Goal: Communication & Community: Ask a question

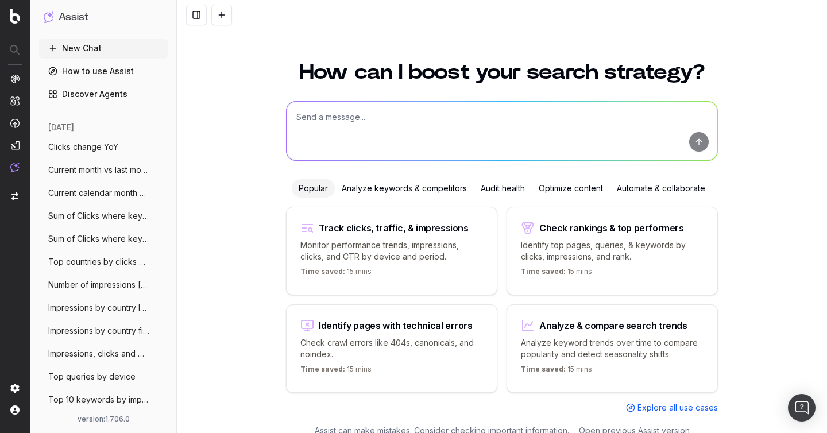
scroll to position [13, 0]
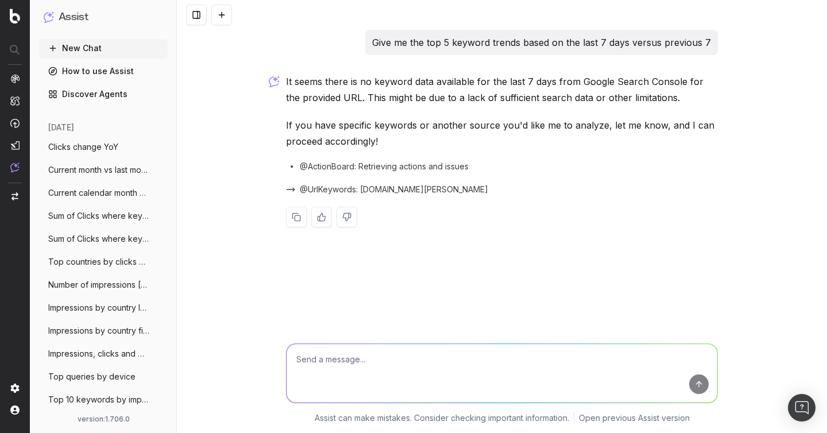
click at [320, 362] on textarea at bounding box center [502, 373] width 431 height 59
type textarea "re run the query you removed the cache"
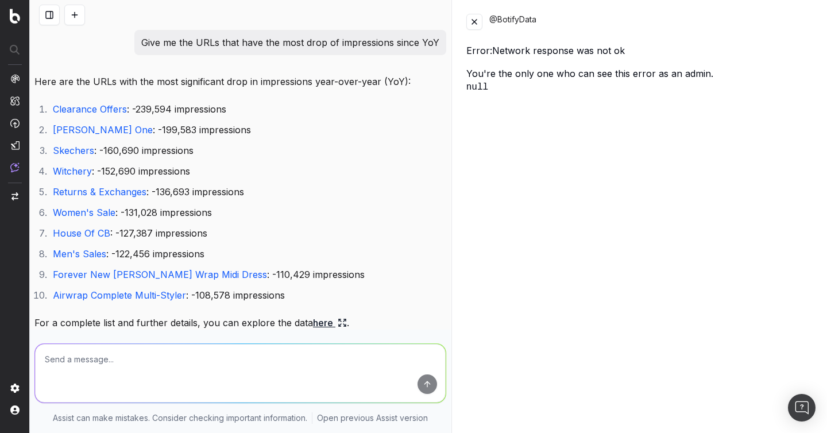
scroll to position [77, 0]
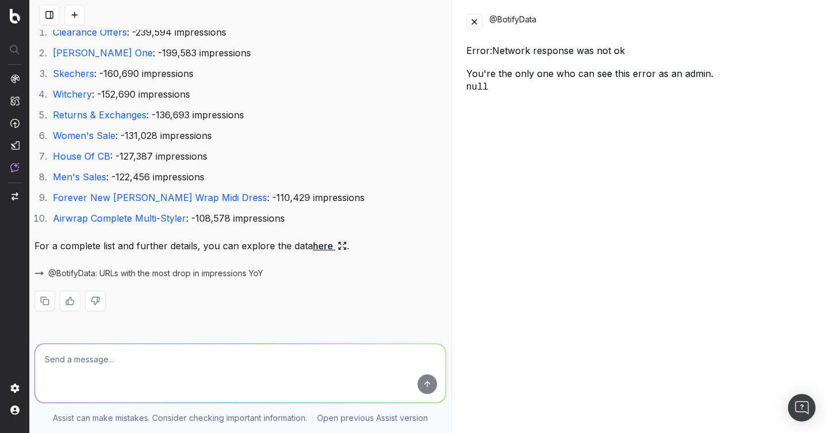
click at [265, 382] on textarea at bounding box center [240, 373] width 411 height 59
paste textarea "re run the query you removed the cache"
type textarea "re run the query you removed the cache"
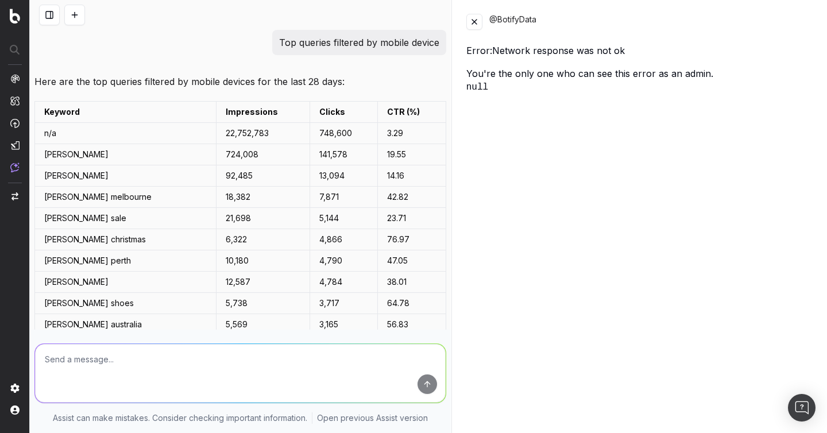
scroll to position [322, 0]
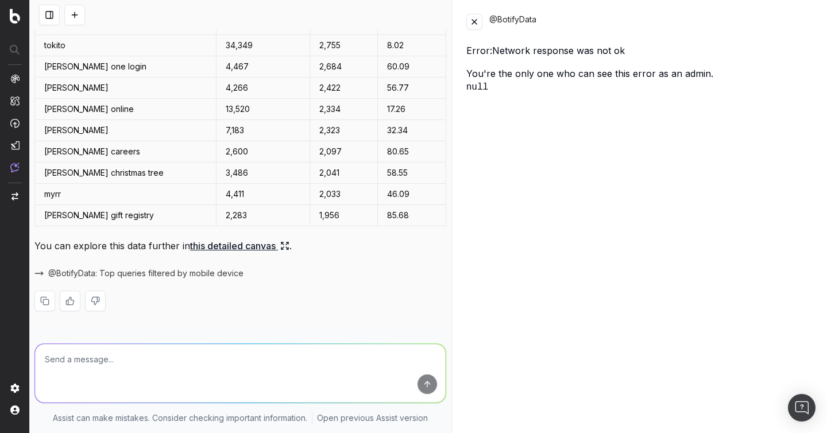
click at [196, 360] on textarea at bounding box center [240, 373] width 411 height 59
paste textarea "re run the query you removed the cache"
type textarea "re run the query you removed the cache"
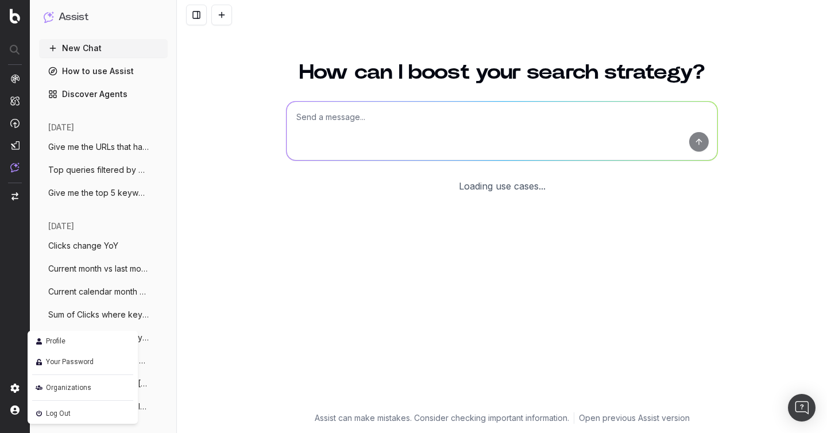
scroll to position [13, 0]
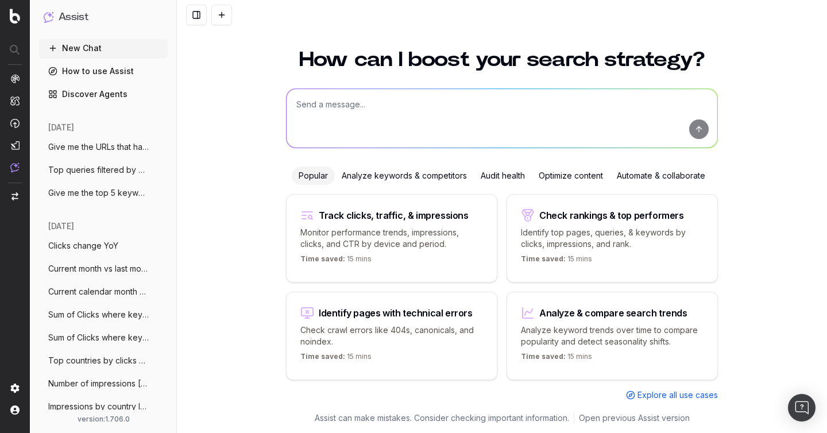
click at [236, 108] on div "How can I boost your search strategy? Popular Analyze keywords & competitors Au…" at bounding box center [502, 234] width 650 height 397
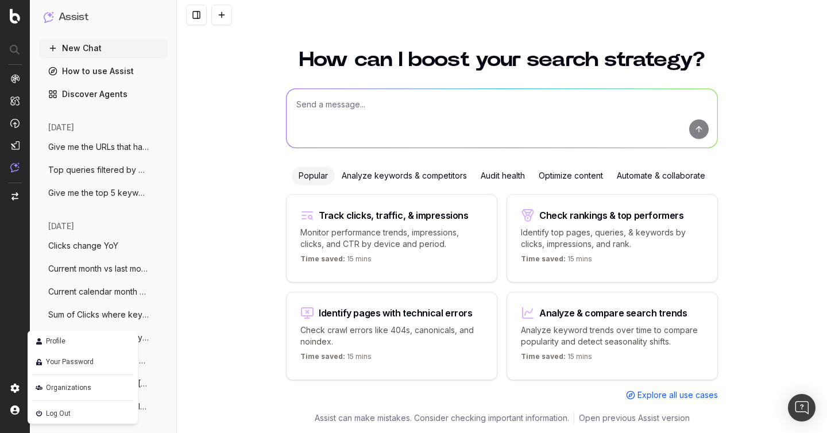
click at [74, 340] on link "Profile" at bounding box center [82, 341] width 101 height 16
